Goal: Information Seeking & Learning: Learn about a topic

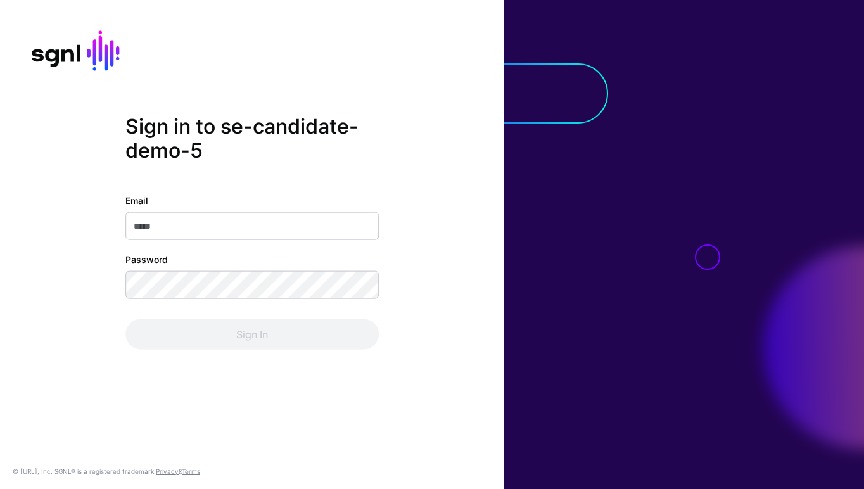
type input "**********"
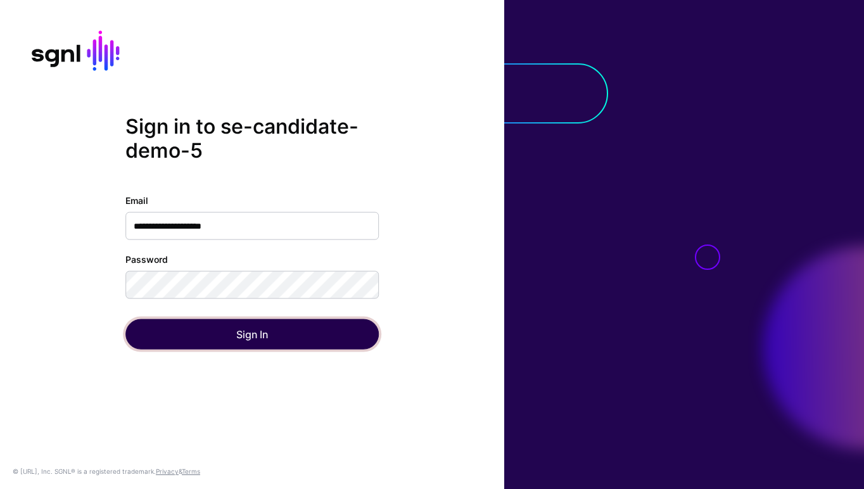
click at [252, 340] on button "Sign In" at bounding box center [251, 334] width 253 height 30
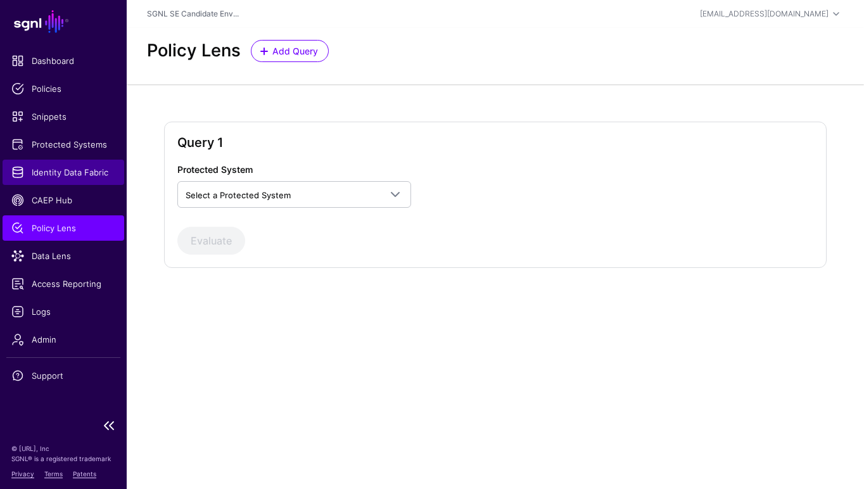
click at [62, 176] on span "Identity Data Fabric" at bounding box center [63, 172] width 104 height 13
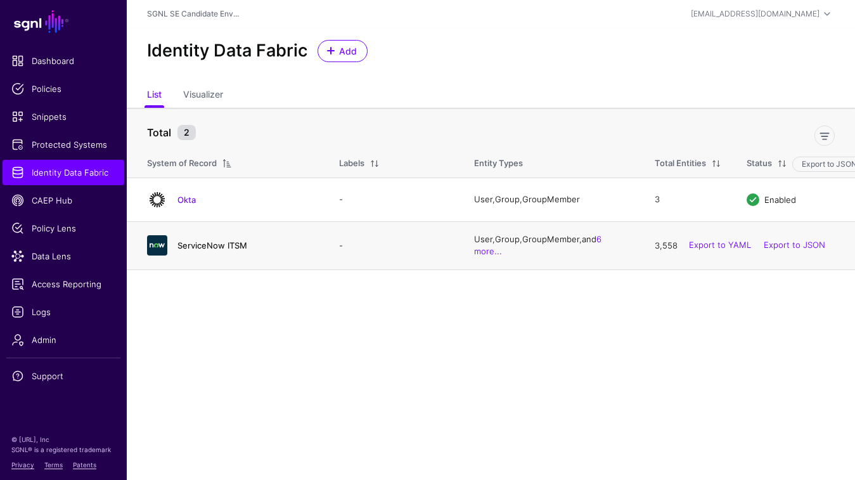
click at [205, 250] on link "ServiceNow ITSM" at bounding box center [212, 245] width 70 height 10
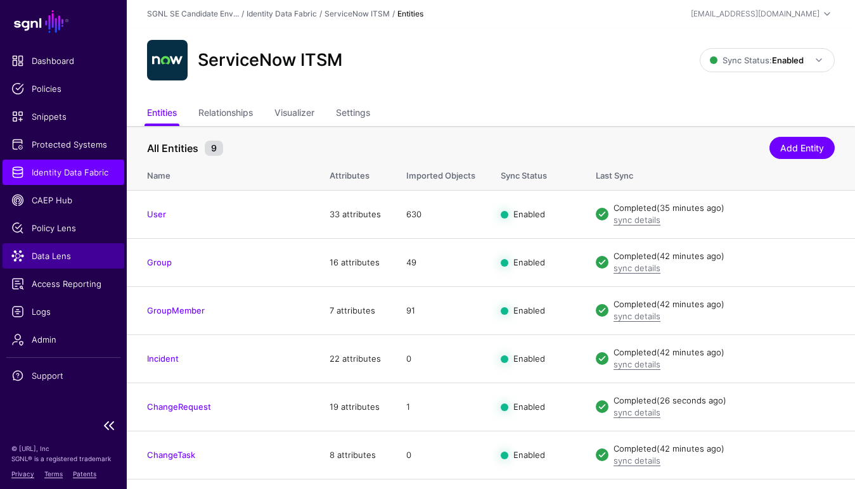
click at [52, 250] on span "Data Lens" at bounding box center [63, 256] width 104 height 13
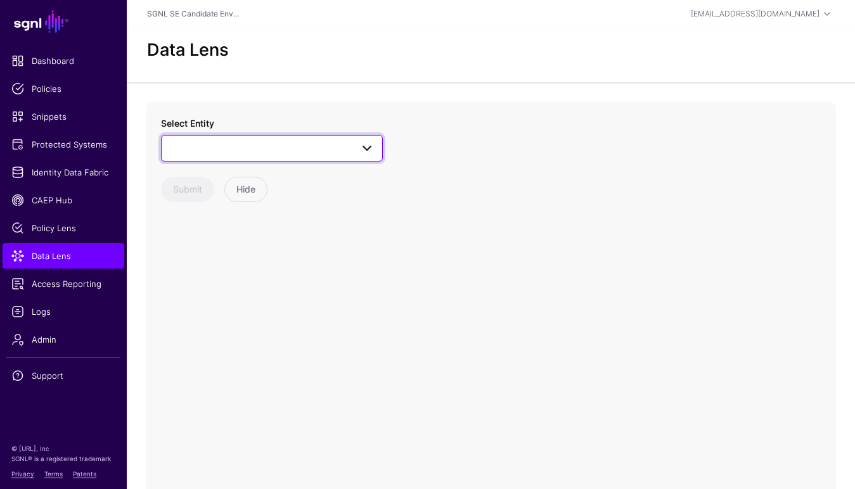
click at [284, 149] on span at bounding box center [271, 148] width 205 height 15
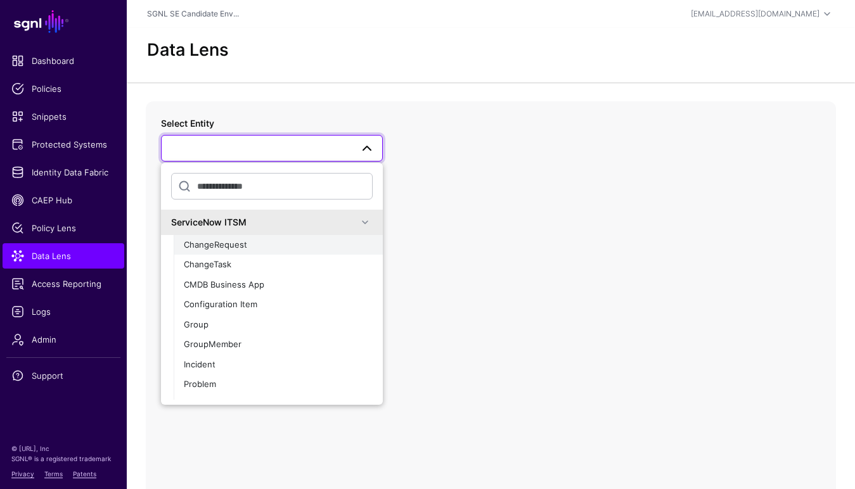
click at [255, 242] on div "ChangeRequest" at bounding box center [278, 245] width 189 height 13
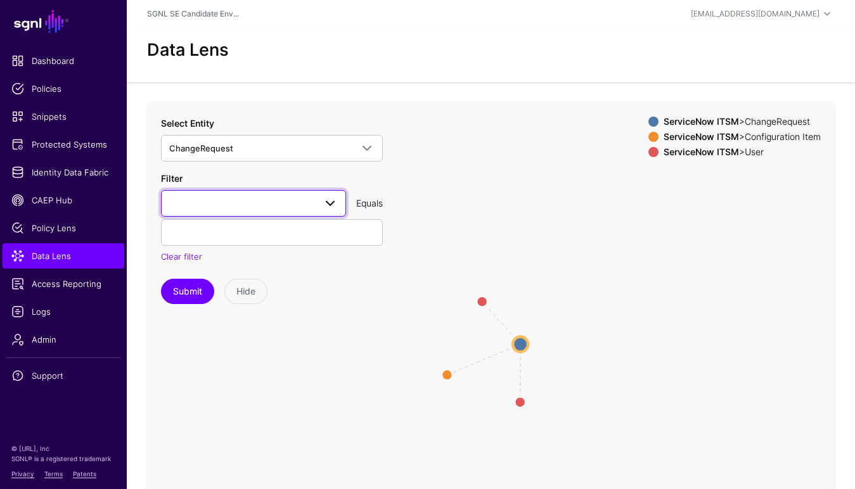
click at [262, 198] on span at bounding box center [253, 203] width 169 height 15
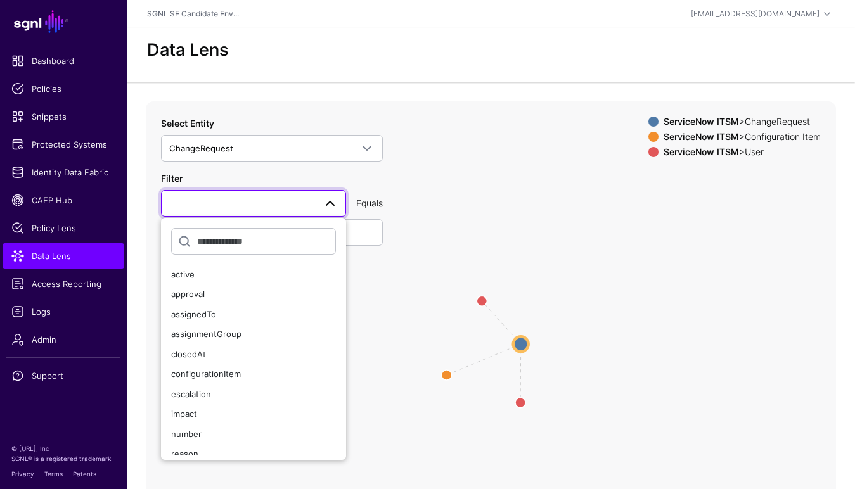
click at [262, 198] on span at bounding box center [253, 203] width 169 height 15
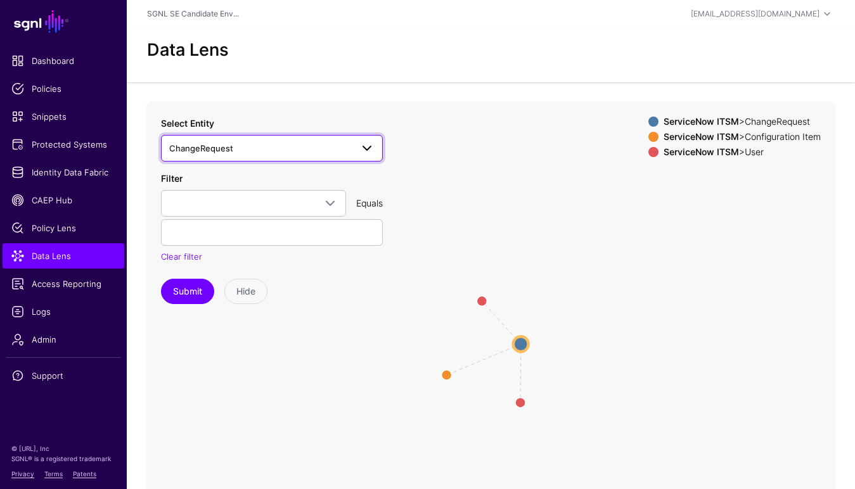
click at [309, 140] on link "ChangeRequest" at bounding box center [272, 148] width 222 height 27
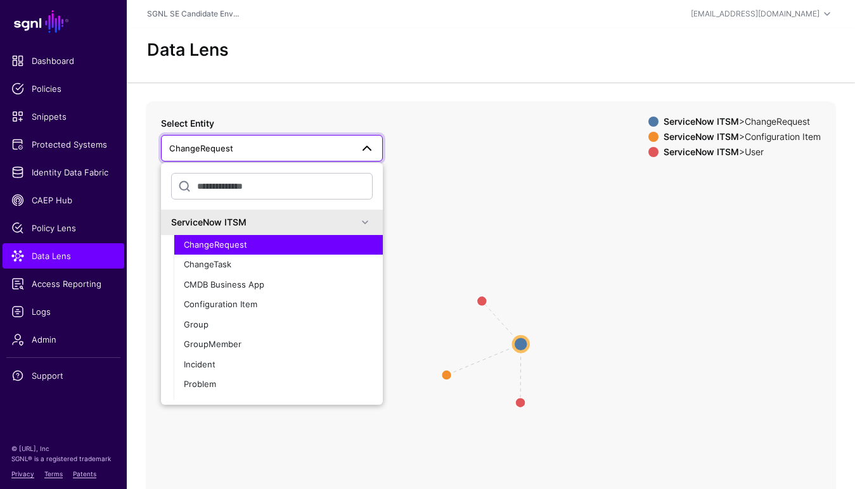
click at [309, 140] on link "ChangeRequest" at bounding box center [272, 148] width 222 height 27
